Goal: Task Accomplishment & Management: Manage account settings

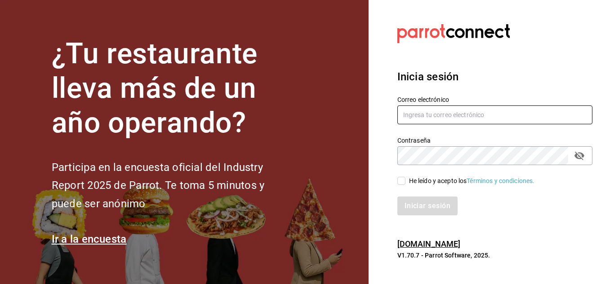
type input "[EMAIL_ADDRESS][DOMAIN_NAME]"
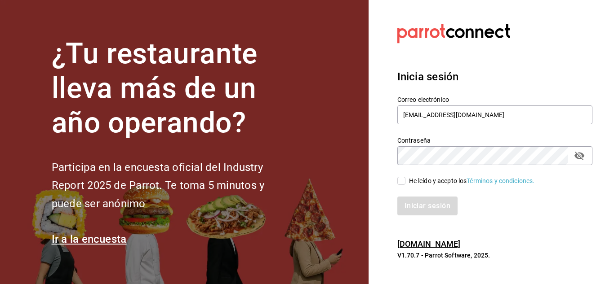
click at [402, 183] on input "He leído y acepto los Términos y condiciones." at bounding box center [401, 181] width 8 height 8
checkbox input "true"
click at [414, 208] on button "Iniciar sesión" at bounding box center [427, 206] width 61 height 19
click at [432, 203] on div "Iniciar sesión" at bounding box center [494, 206] width 195 height 19
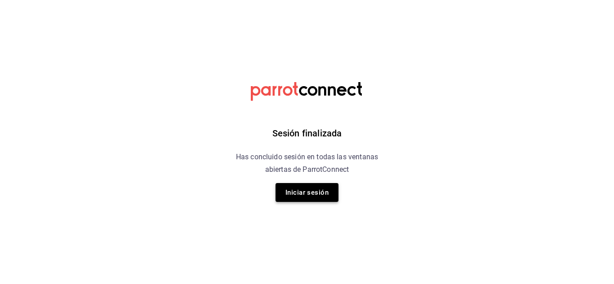
click at [305, 193] on button "Iniciar sesión" at bounding box center [306, 192] width 63 height 19
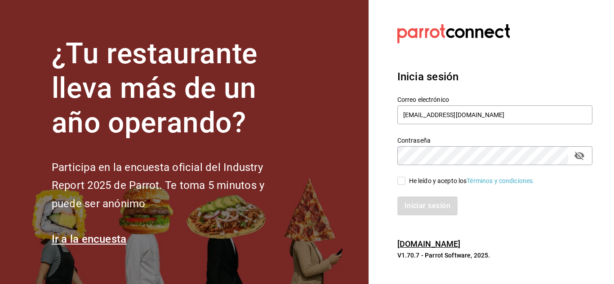
click at [402, 182] on input "He leído y acepto los Términos y condiciones." at bounding box center [401, 181] width 8 height 8
checkbox input "true"
click at [430, 203] on button "Iniciar sesión" at bounding box center [427, 206] width 61 height 19
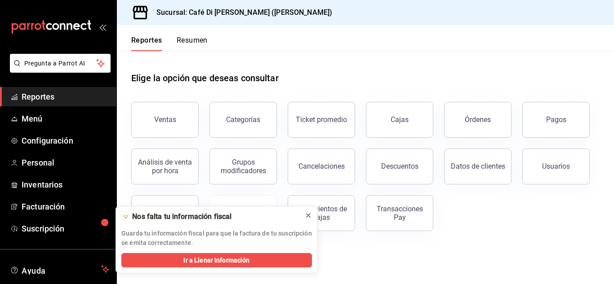
click at [310, 215] on icon at bounding box center [308, 215] width 7 height 7
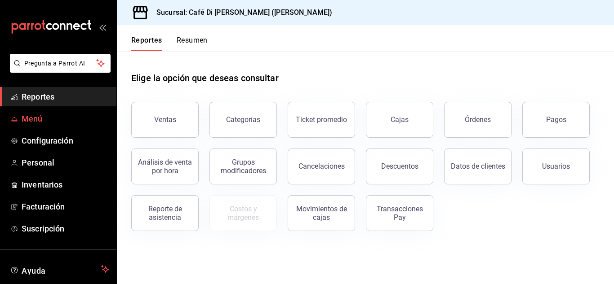
click at [28, 120] on span "Menú" at bounding box center [66, 119] width 88 height 12
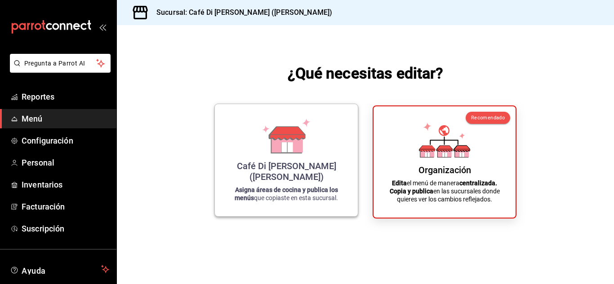
click at [308, 141] on icon at bounding box center [286, 136] width 51 height 35
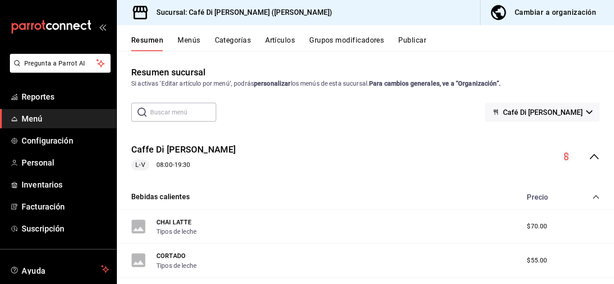
click at [553, 17] on div "Cambiar a organización" at bounding box center [554, 12] width 81 height 13
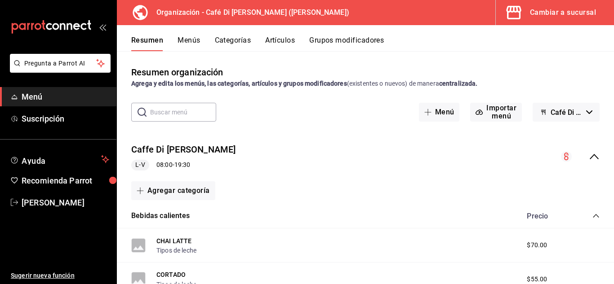
click at [191, 41] on button "Menús" at bounding box center [188, 43] width 22 height 15
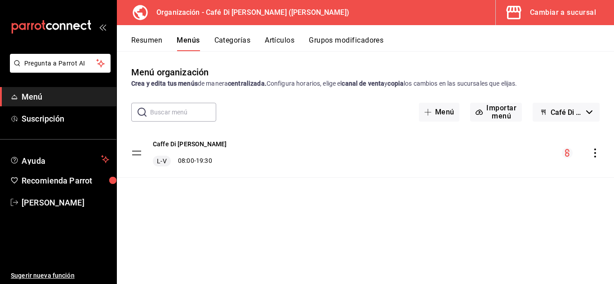
click at [245, 44] on button "Categorías" at bounding box center [232, 43] width 36 height 15
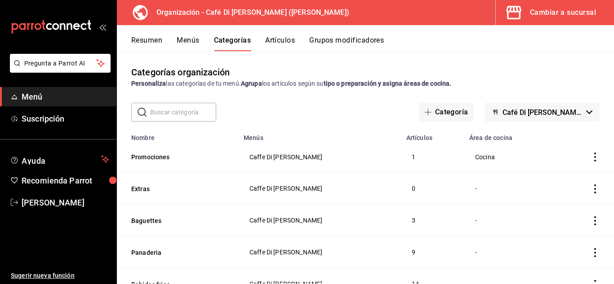
click at [272, 40] on button "Artículos" at bounding box center [280, 43] width 30 height 15
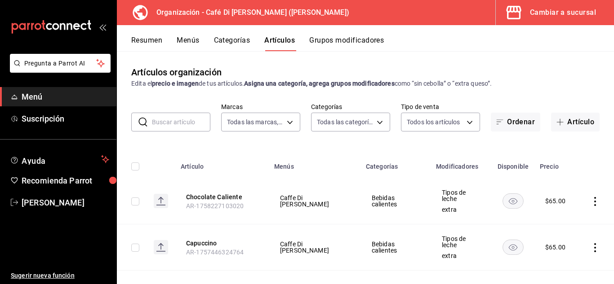
type input "b4077a34-ddc8-4c06-86ab-ce41dd4f69da"
type input "8b27e615-9384-4f3f-9cf4-44fdceb33c84,0119fa23-dcbf-4947-b2da-9be71b69e0b3,e1582…"
click at [571, 123] on button "Artículo" at bounding box center [575, 122] width 49 height 19
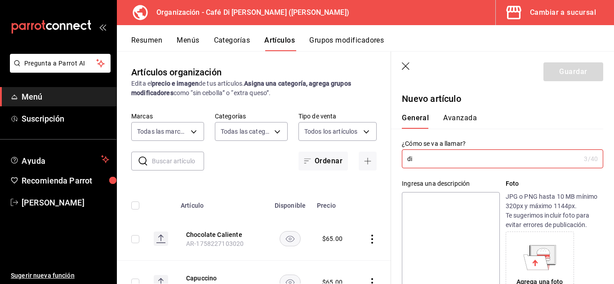
type input "d"
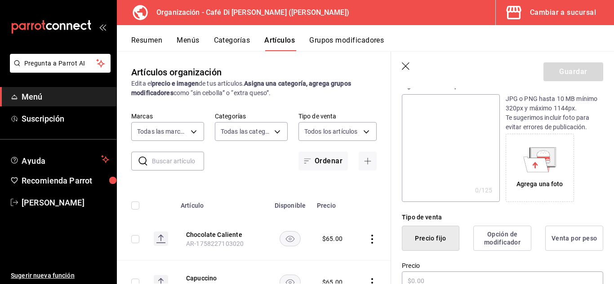
scroll to position [100, 0]
type input "Dirty Chai"
click at [420, 118] on textarea at bounding box center [450, 147] width 97 height 108
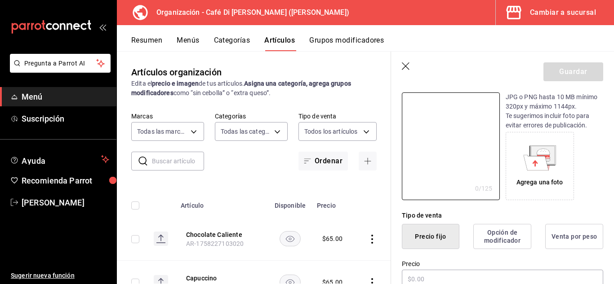
scroll to position [64, 0]
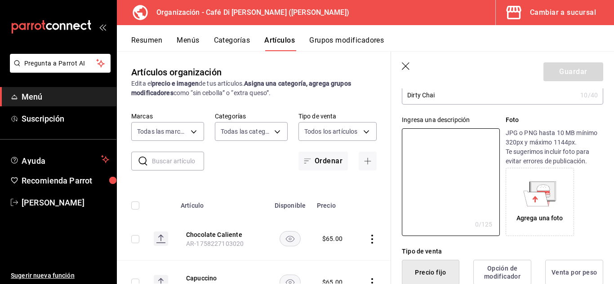
type textarea "C"
type textarea "x"
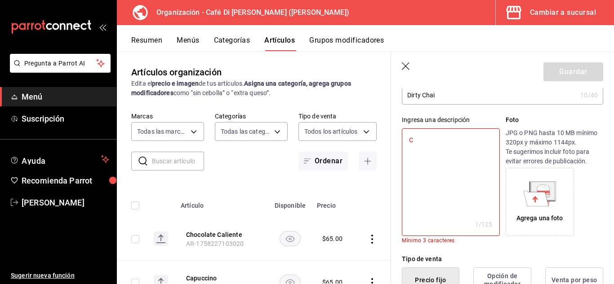
type textarea "Ch"
type textarea "x"
type textarea "Cha"
type textarea "x"
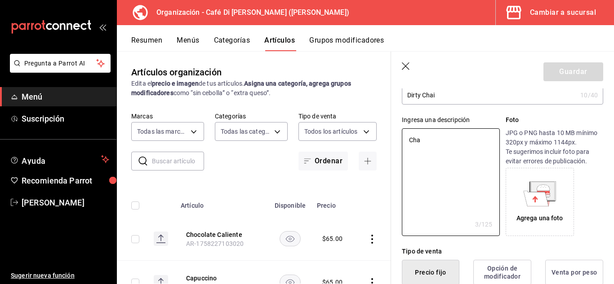
type textarea "Chai"
type textarea "x"
type textarea "Chai"
type textarea "x"
type textarea "Chai L"
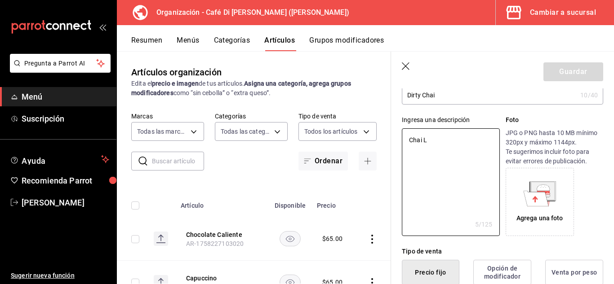
type textarea "x"
type textarea "Chai La"
type textarea "x"
type textarea "Chai Lat"
type textarea "x"
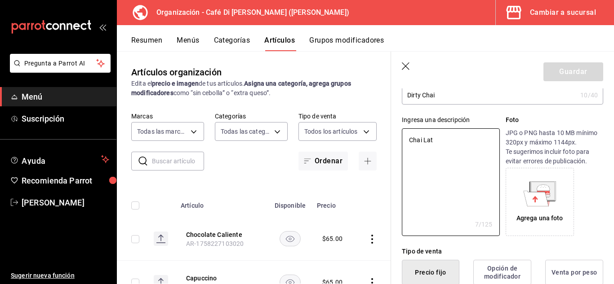
type textarea "[PERSON_NAME]"
type textarea "x"
type textarea "[PERSON_NAME]"
type textarea "x"
type textarea "[PERSON_NAME]"
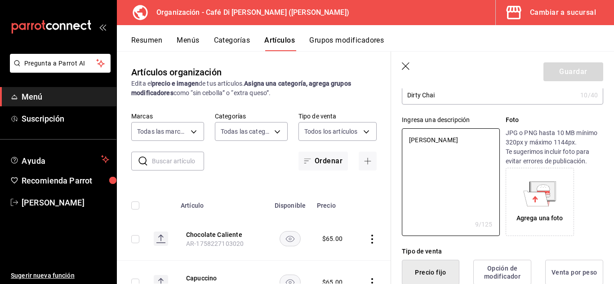
type textarea "x"
type textarea "Chai Latte c"
type textarea "x"
type textarea "Chai Latte co"
type textarea "x"
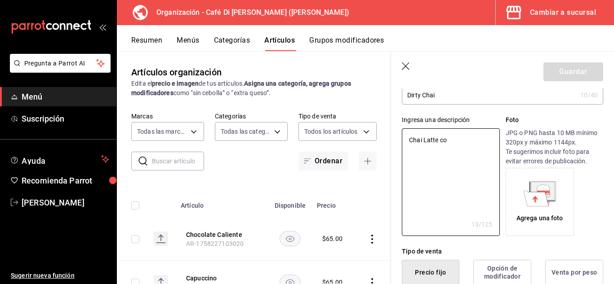
type textarea "Chai Latte con"
type textarea "x"
type textarea "Chai Latte con"
type textarea "x"
type textarea "[PERSON_NAME] con s"
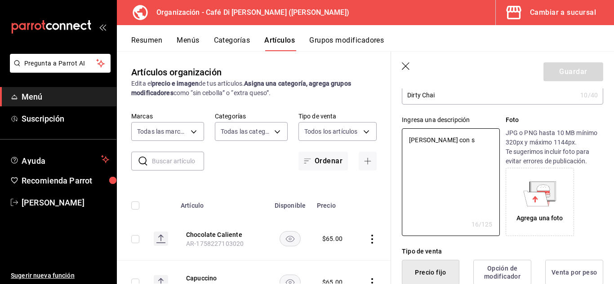
type textarea "x"
type textarea "Chai Latte con sh"
type textarea "x"
type textarea "[PERSON_NAME] con sho"
type textarea "x"
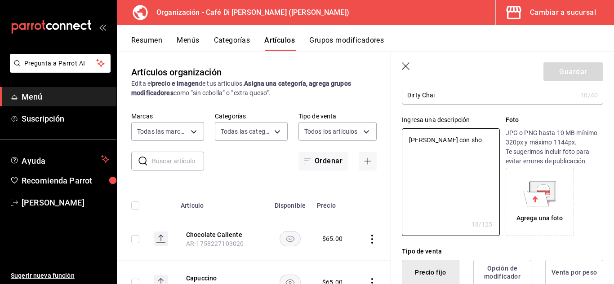
type textarea "[PERSON_NAME] con shot"
type textarea "x"
type textarea "[PERSON_NAME] con shot"
type textarea "x"
type textarea "[PERSON_NAME] con shot d"
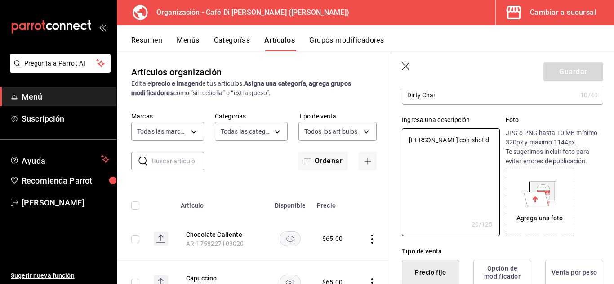
type textarea "x"
type textarea "[PERSON_NAME] con shot de"
type textarea "x"
type textarea "[PERSON_NAME] con shot de e"
type textarea "x"
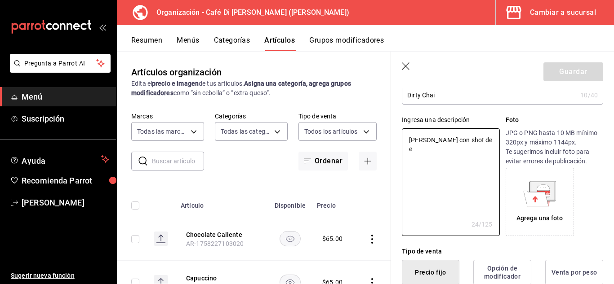
type textarea "[PERSON_NAME] con shot de es"
type textarea "x"
type textarea "[PERSON_NAME] con shot de espe"
type textarea "x"
type textarea "[PERSON_NAME] con shot [PERSON_NAME]"
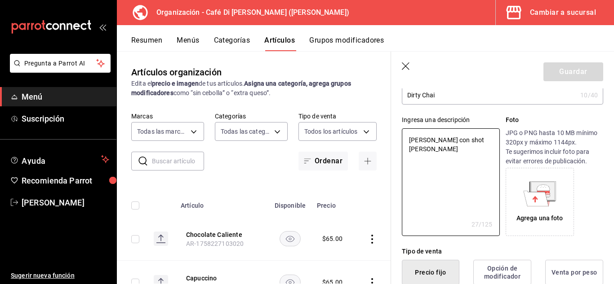
type textarea "x"
type textarea "[PERSON_NAME] con shot de esp"
type textarea "x"
type textarea "[PERSON_NAME] con shot de espr"
type textarea "x"
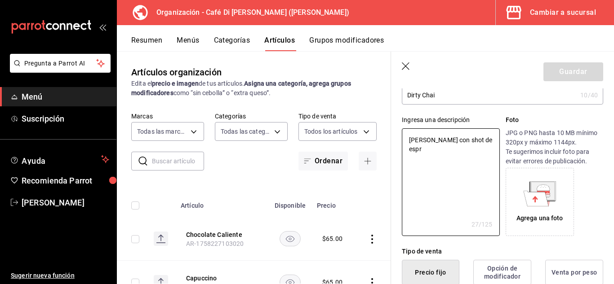
type textarea "[PERSON_NAME] con shot de espre"
type textarea "x"
type textarea "[PERSON_NAME] con shot de espres"
type textarea "x"
type textarea "[PERSON_NAME] con shot de espress"
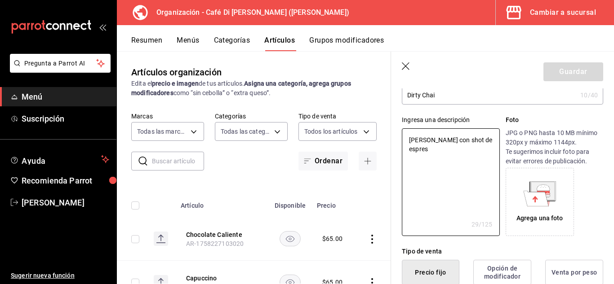
type textarea "x"
type textarea "[PERSON_NAME] con shot de espresso"
type textarea "x"
type textarea "[PERSON_NAME] con shot de espresso"
type textarea "x"
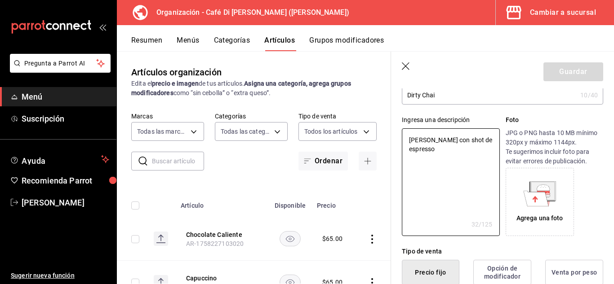
type textarea "[PERSON_NAME] con shot de espresso"
type textarea "x"
type textarea "[PERSON_NAME] con shot de espresso."
type textarea "x"
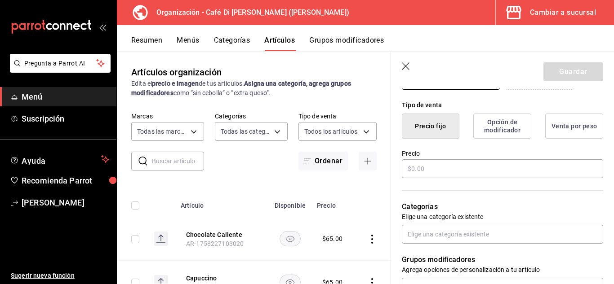
scroll to position [260, 0]
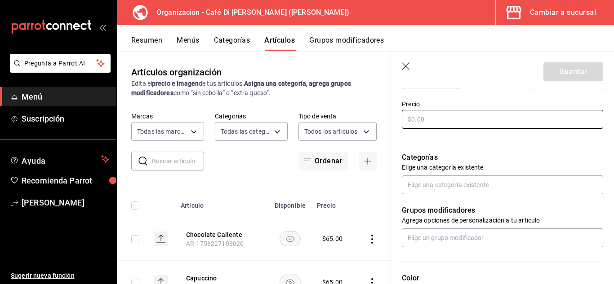
type textarea "[PERSON_NAME] con shot de espresso."
type textarea "x"
click at [486, 119] on input "text" at bounding box center [502, 119] width 201 height 19
type input "$9.00"
type textarea "x"
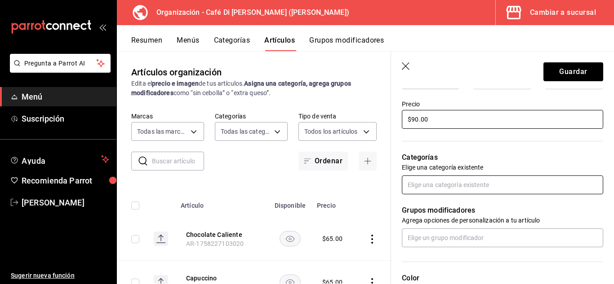
type input "$90.00"
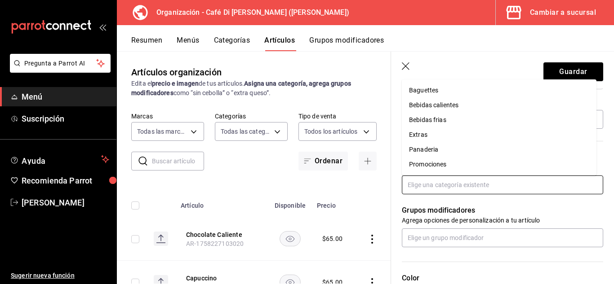
click at [477, 190] on input "text" at bounding box center [502, 185] width 201 height 19
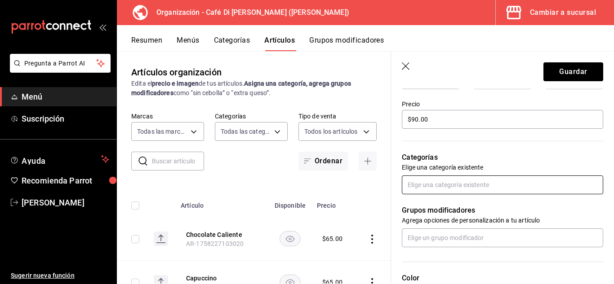
click at [474, 186] on input "text" at bounding box center [502, 185] width 201 height 19
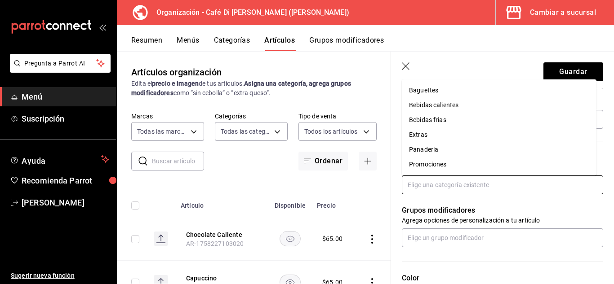
click at [468, 181] on input "text" at bounding box center [502, 185] width 201 height 19
click at [437, 108] on li "Bebidas calientes" at bounding box center [499, 105] width 195 height 15
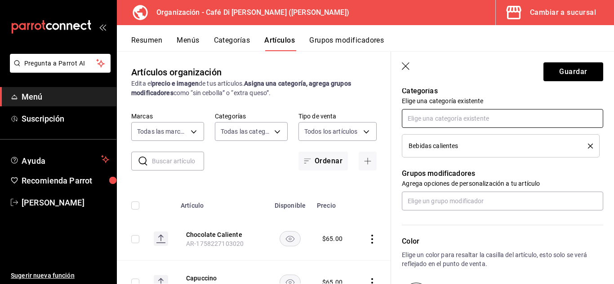
scroll to position [371, 0]
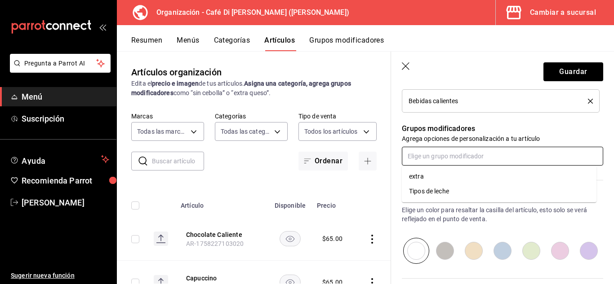
click at [504, 159] on input "text" at bounding box center [502, 156] width 201 height 19
click at [451, 192] on li "Tipos de leche" at bounding box center [499, 191] width 195 height 15
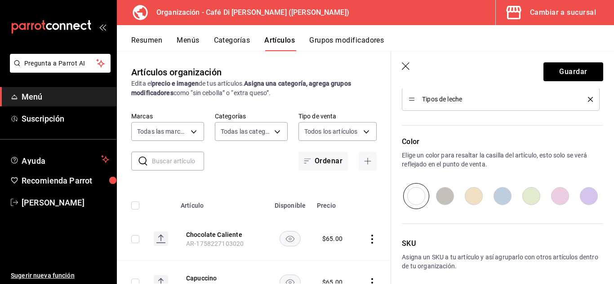
scroll to position [493, 0]
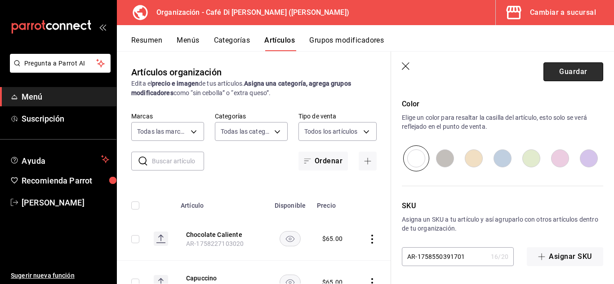
click at [558, 69] on button "Guardar" at bounding box center [573, 71] width 60 height 19
type textarea "x"
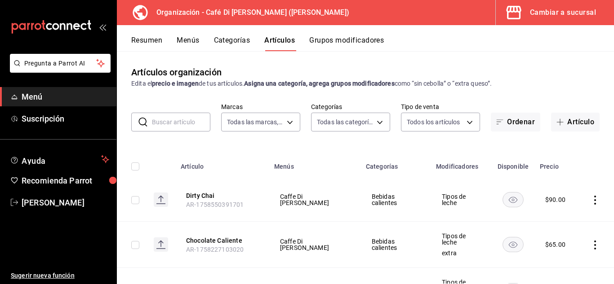
click at [191, 40] on button "Menús" at bounding box center [188, 43] width 22 height 15
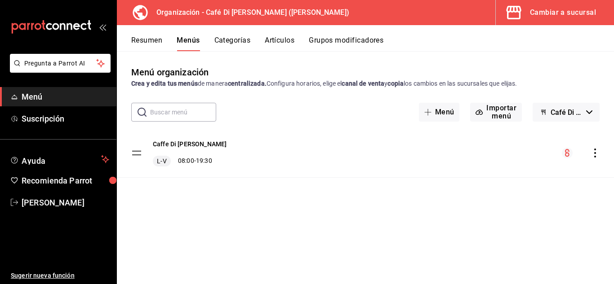
click at [234, 43] on button "Categorías" at bounding box center [232, 43] width 36 height 15
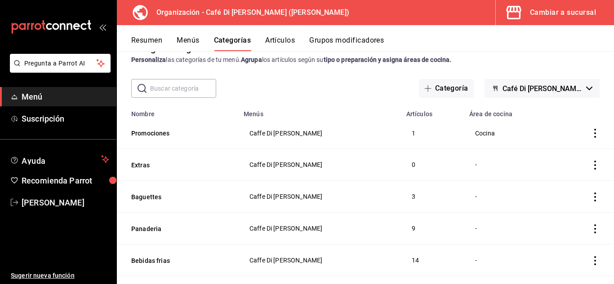
scroll to position [70, 0]
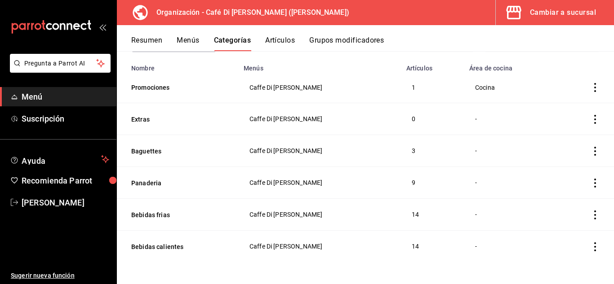
click at [590, 121] on icon "actions" at bounding box center [594, 119] width 9 height 9
click at [555, 176] on span "Eliminar" at bounding box center [560, 176] width 23 height 7
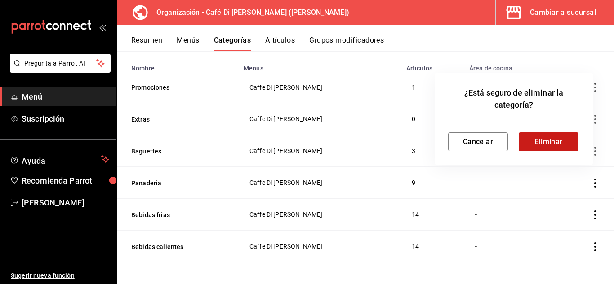
drag, startPoint x: 547, startPoint y: 152, endPoint x: 547, endPoint y: 145, distance: 7.2
click at [547, 145] on div "¿Está seguro de eliminar la categoría? Cancelar Eliminar" at bounding box center [513, 119] width 158 height 92
click at [547, 145] on button "Eliminar" at bounding box center [548, 142] width 60 height 19
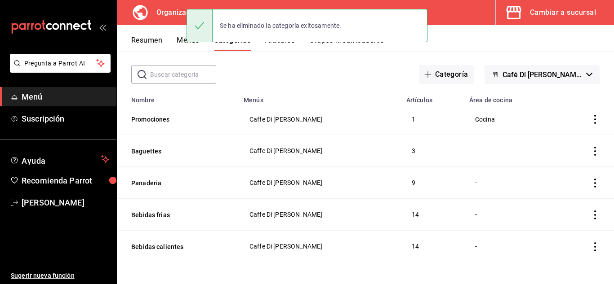
click at [181, 41] on button "Menús" at bounding box center [188, 43] width 22 height 15
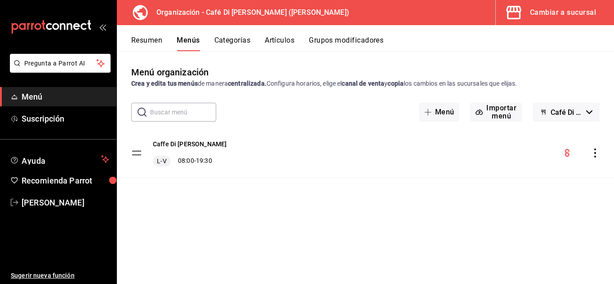
click at [594, 151] on icon "actions" at bounding box center [594, 153] width 9 height 9
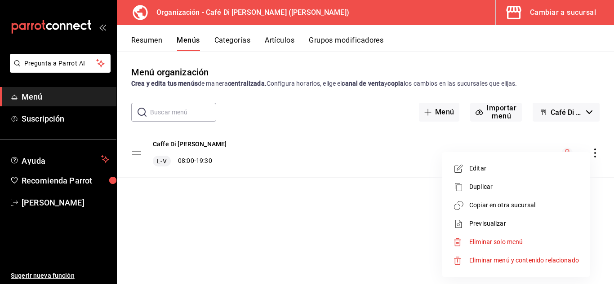
click at [523, 207] on span "Copiar en otra sucursal" at bounding box center [524, 205] width 110 height 9
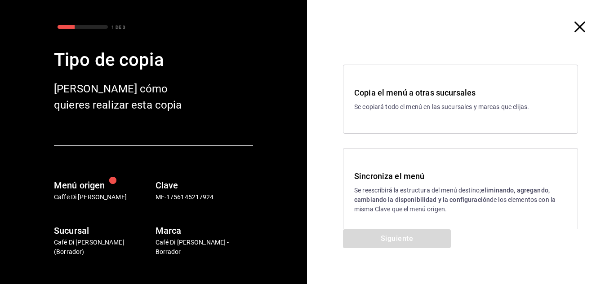
click at [383, 188] on p "Se reescribirá la estructura del menú destino; eliminando, agregando, cambiando…" at bounding box center [460, 200] width 212 height 28
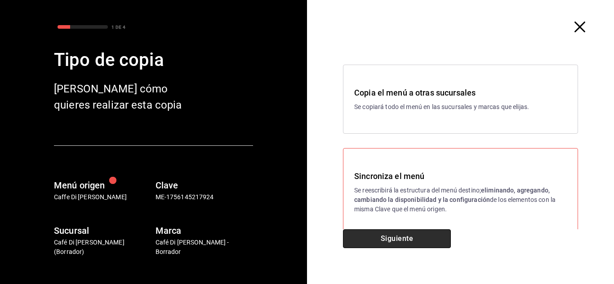
click at [374, 233] on button "Siguiente" at bounding box center [397, 239] width 108 height 19
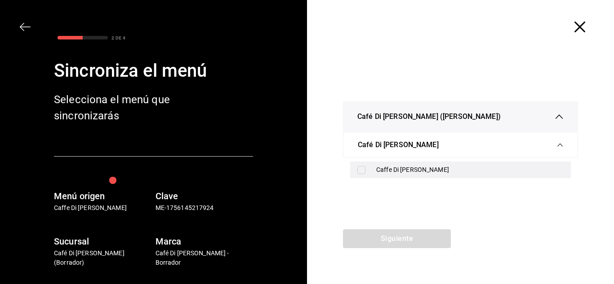
click at [363, 171] on input "checkbox" at bounding box center [361, 170] width 8 height 8
checkbox input "true"
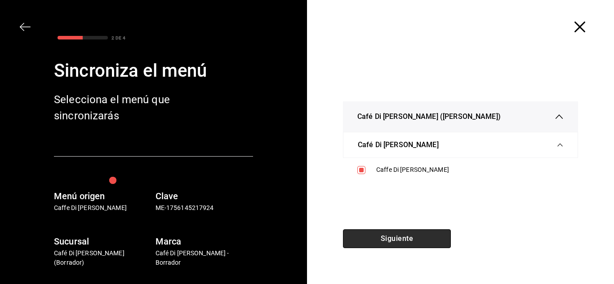
click at [398, 241] on button "Siguiente" at bounding box center [397, 239] width 108 height 19
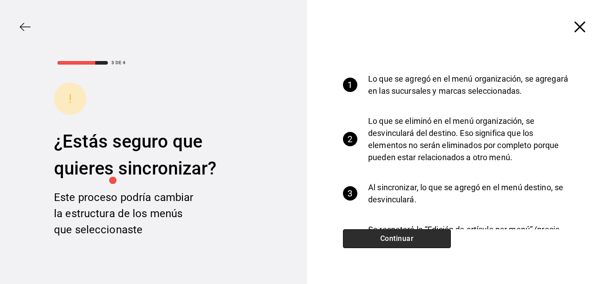
click at [398, 241] on button "Continuar" at bounding box center [397, 239] width 108 height 19
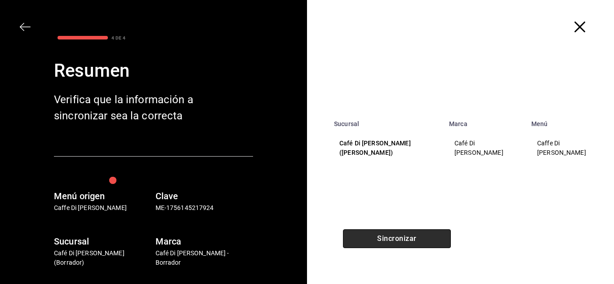
click at [398, 241] on button "Sincronizar" at bounding box center [397, 239] width 108 height 19
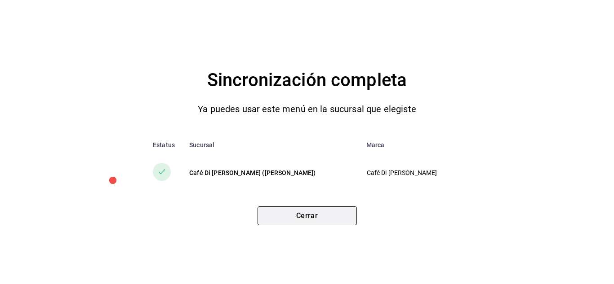
click at [323, 222] on button "Cerrar" at bounding box center [306, 216] width 99 height 19
